Goal: Download file/media

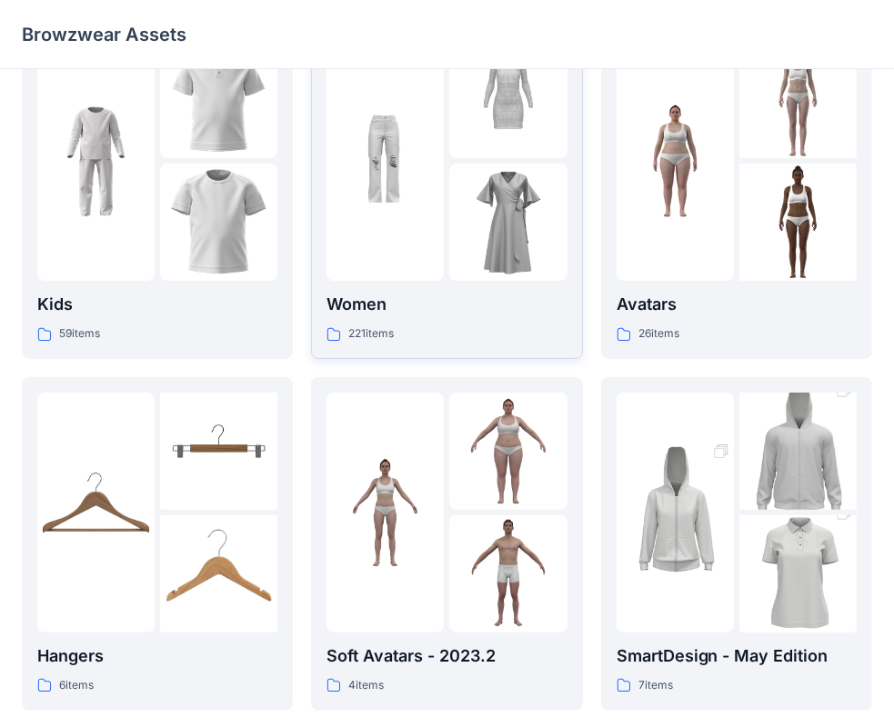
scroll to position [18, 0]
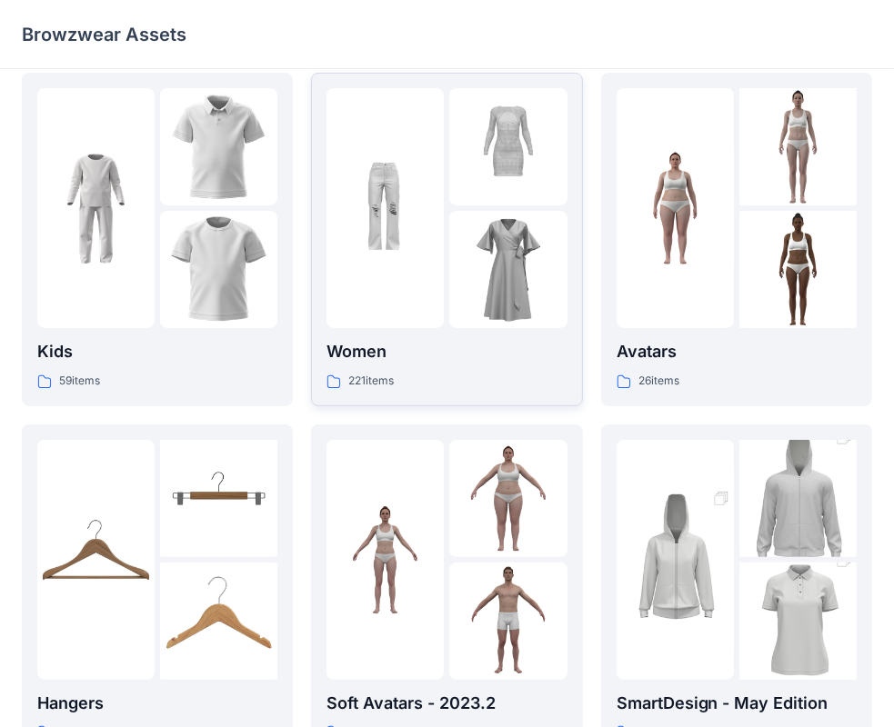
click at [483, 296] on img at bounding box center [507, 269] width 117 height 117
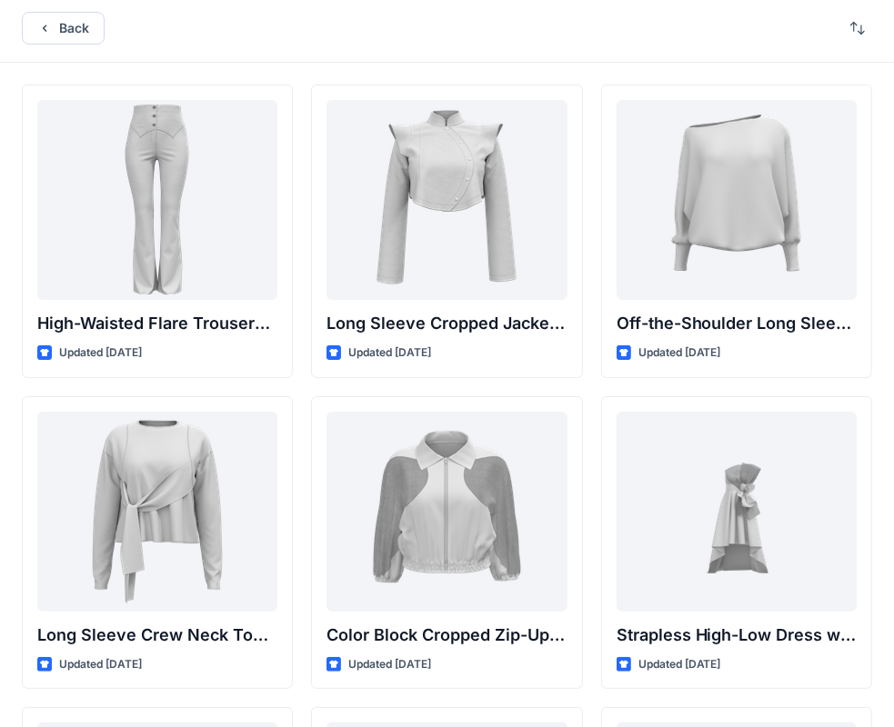
scroll to position [5, 0]
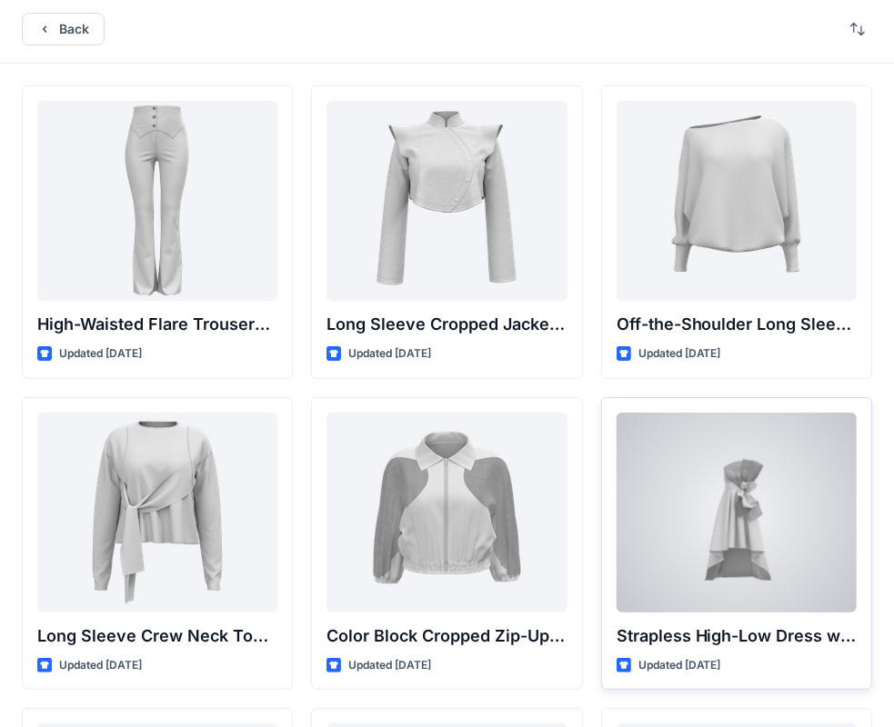
click at [716, 567] on div at bounding box center [737, 513] width 240 height 200
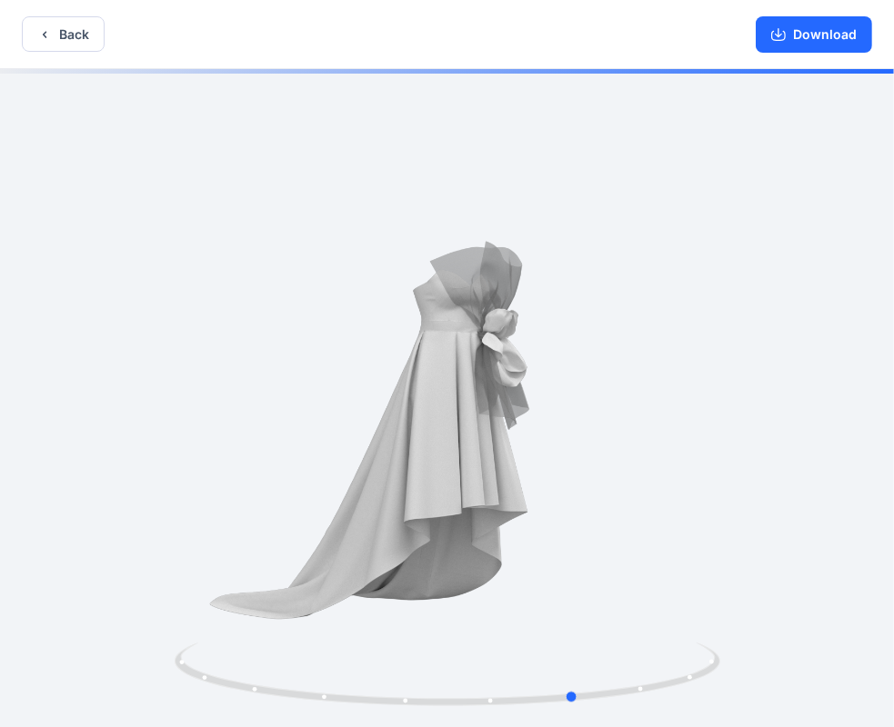
drag, startPoint x: 498, startPoint y: 495, endPoint x: 627, endPoint y: 495, distance: 129.1
click at [627, 495] on div at bounding box center [447, 400] width 894 height 662
click at [827, 33] on button "Download" at bounding box center [814, 34] width 116 height 36
